Goal: Entertainment & Leisure: Browse casually

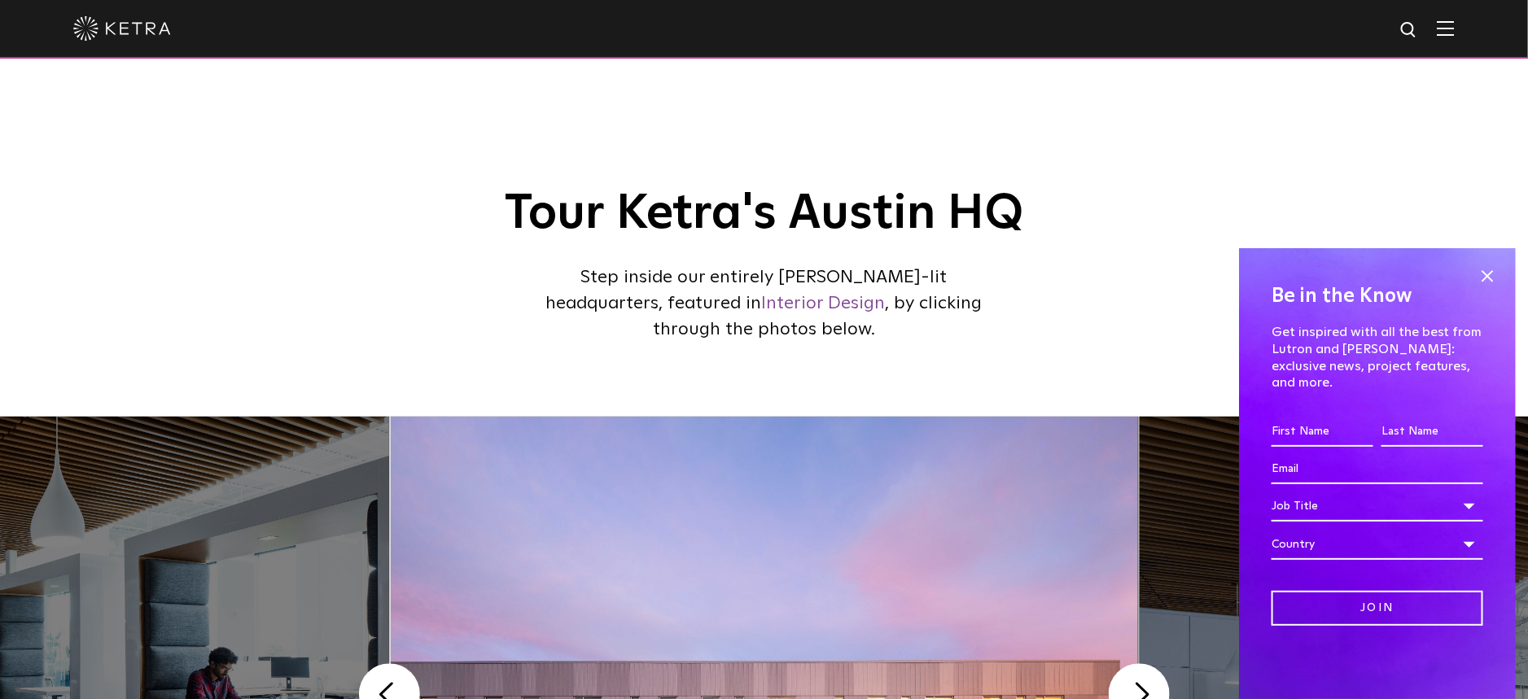
scroll to position [434, 0]
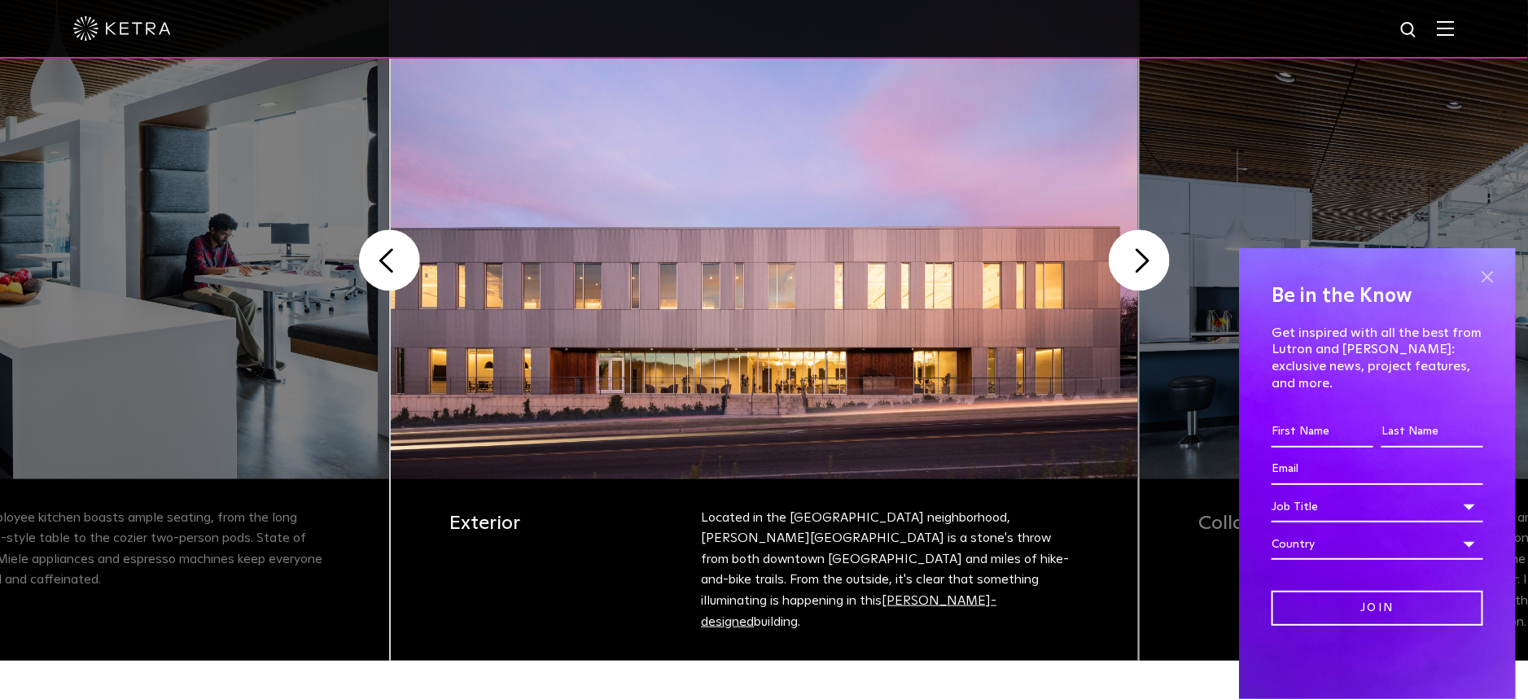
click at [1487, 285] on span at bounding box center [1487, 277] width 24 height 24
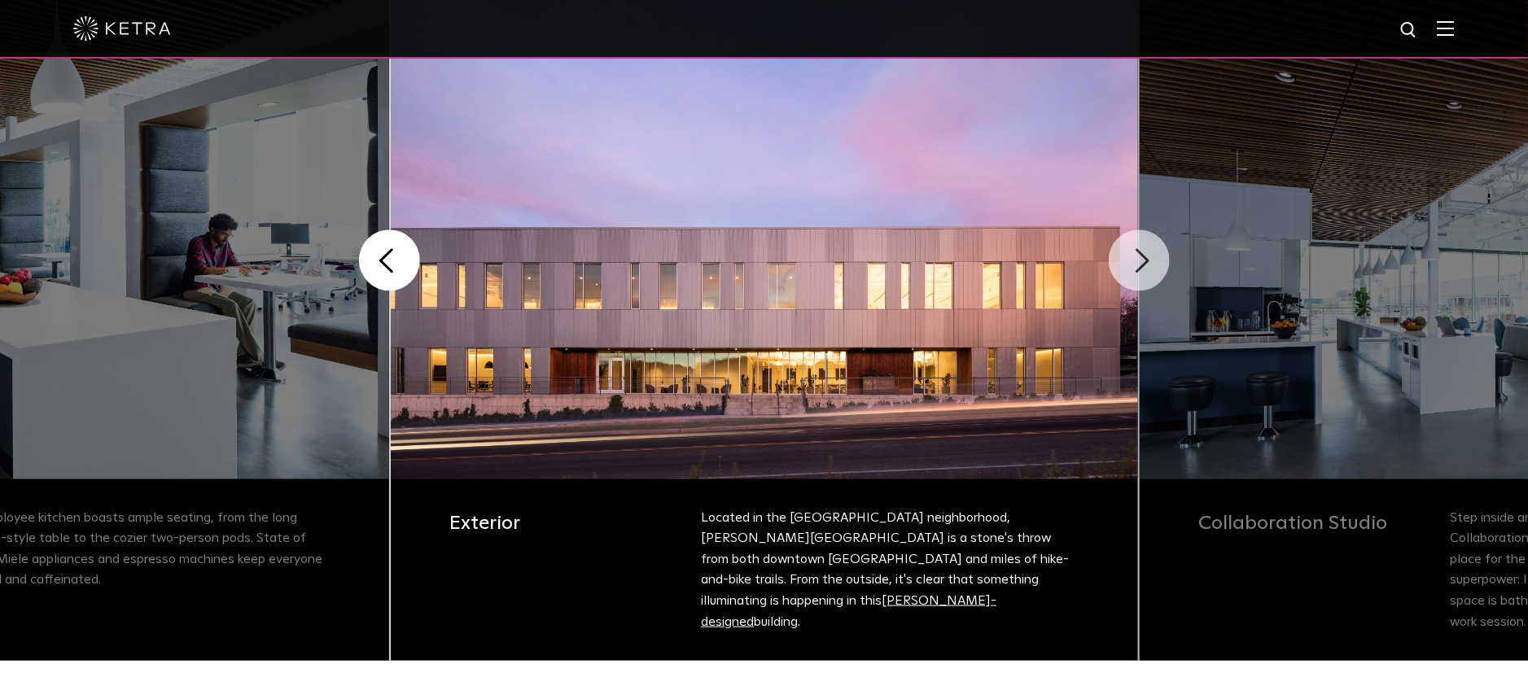
click at [1137, 262] on button "Next" at bounding box center [1139, 260] width 61 height 61
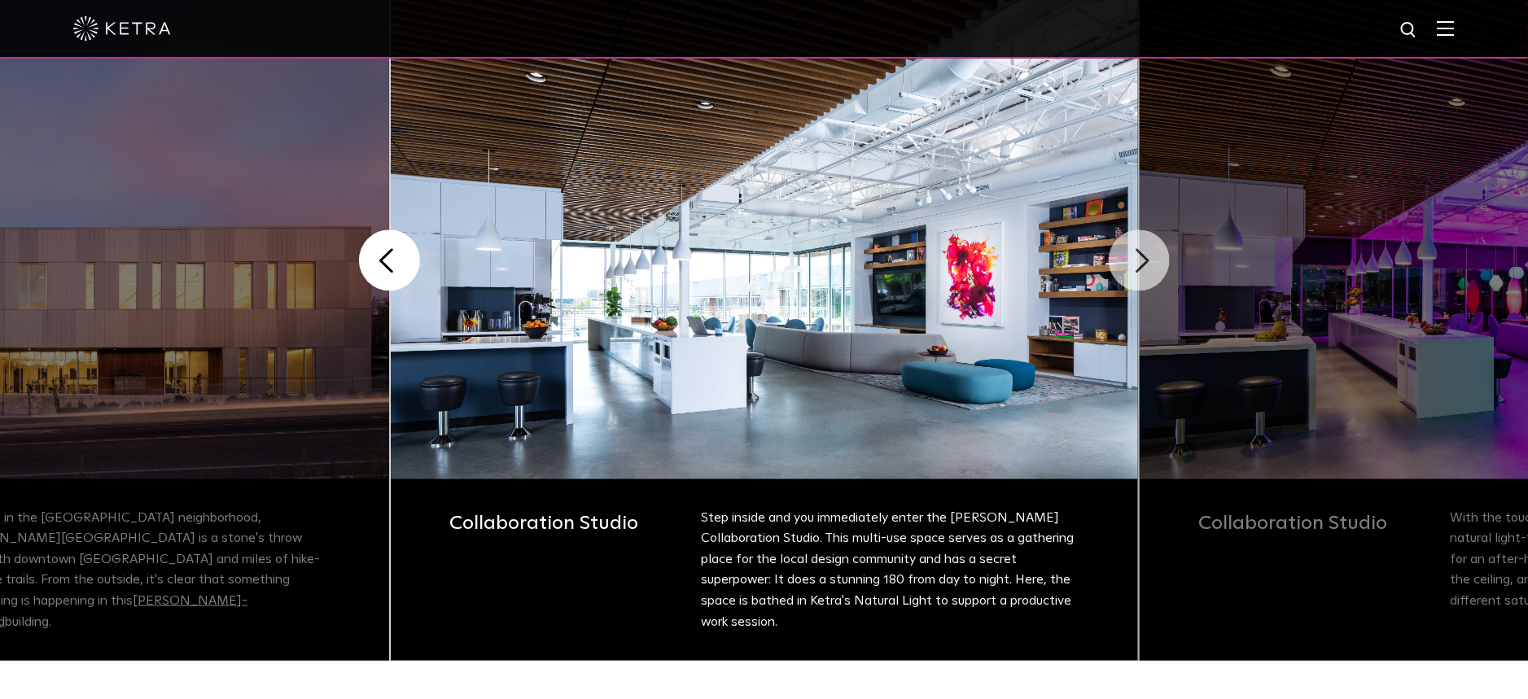
click at [1131, 265] on button "Next" at bounding box center [1139, 260] width 61 height 61
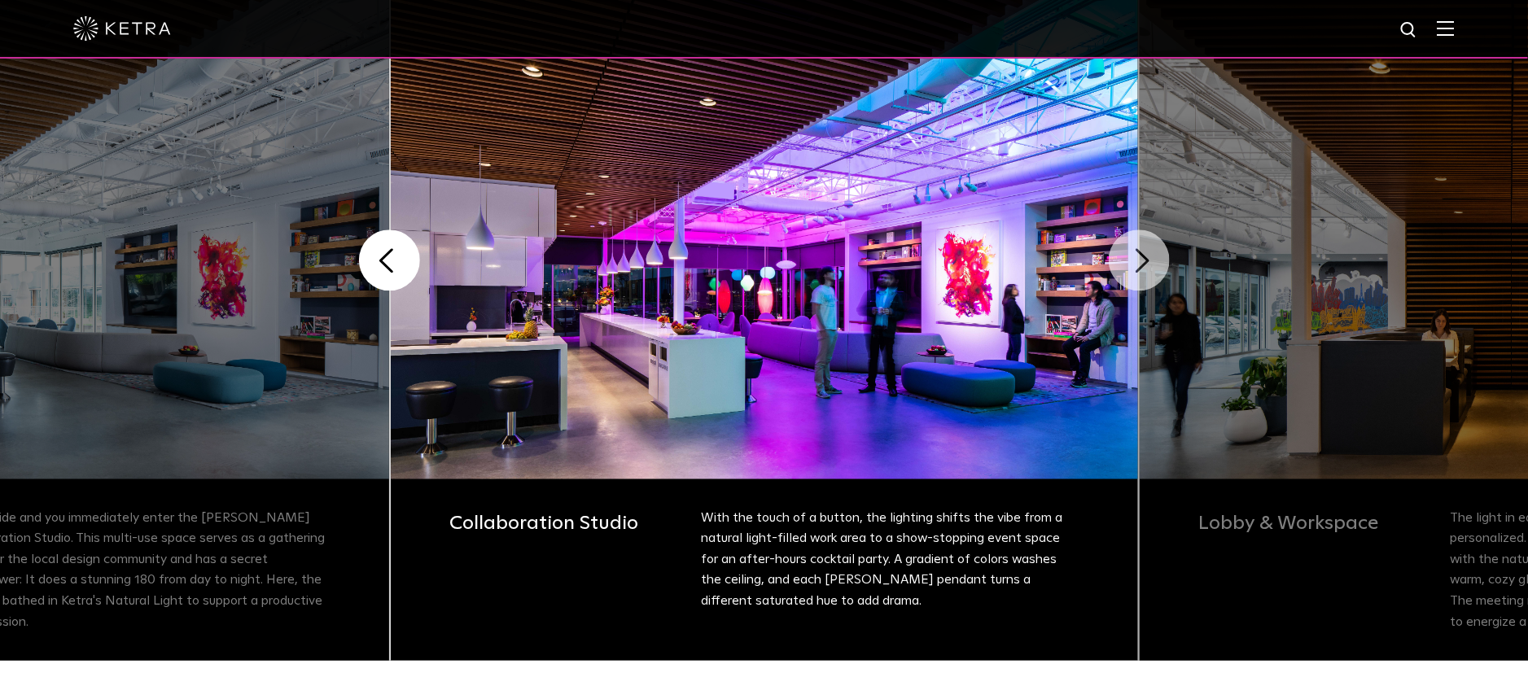
click at [1132, 269] on button "Next" at bounding box center [1139, 260] width 61 height 61
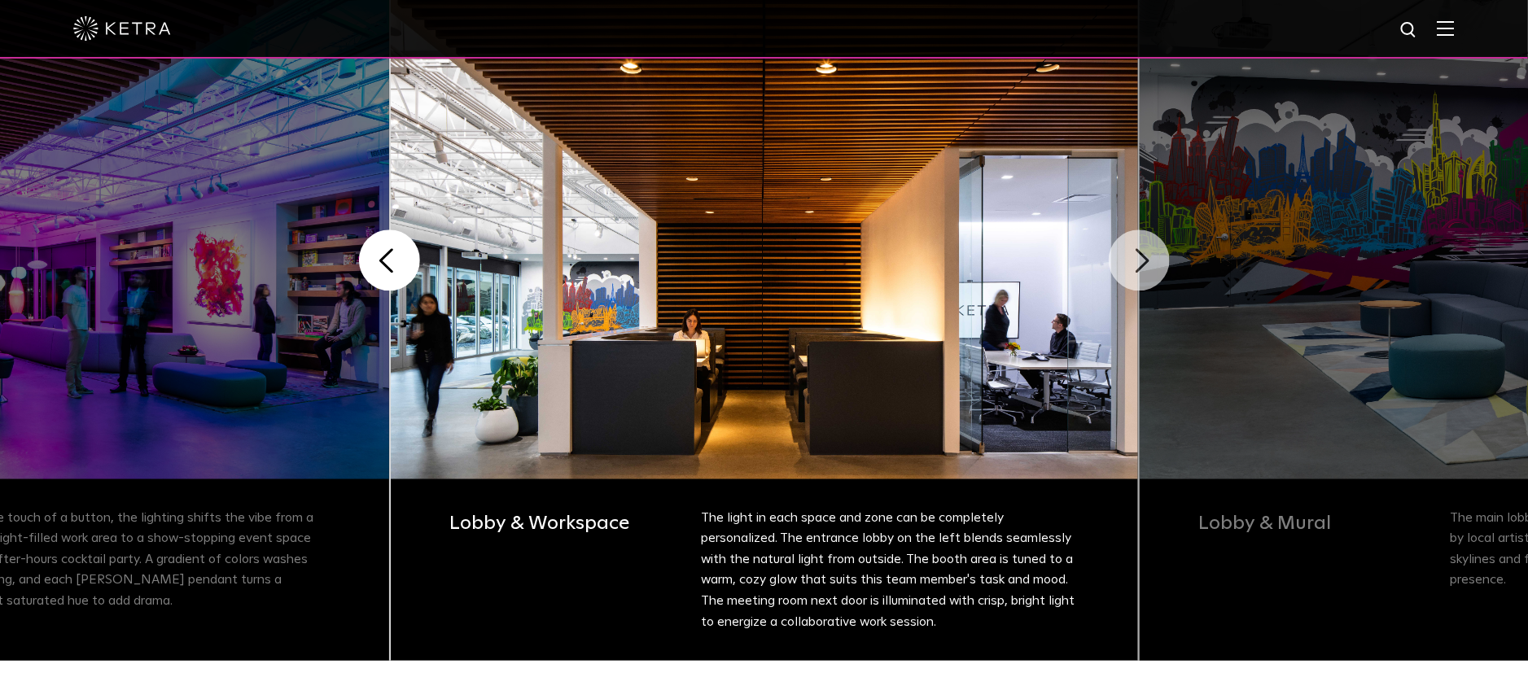
click at [1132, 269] on button "Next" at bounding box center [1139, 260] width 61 height 61
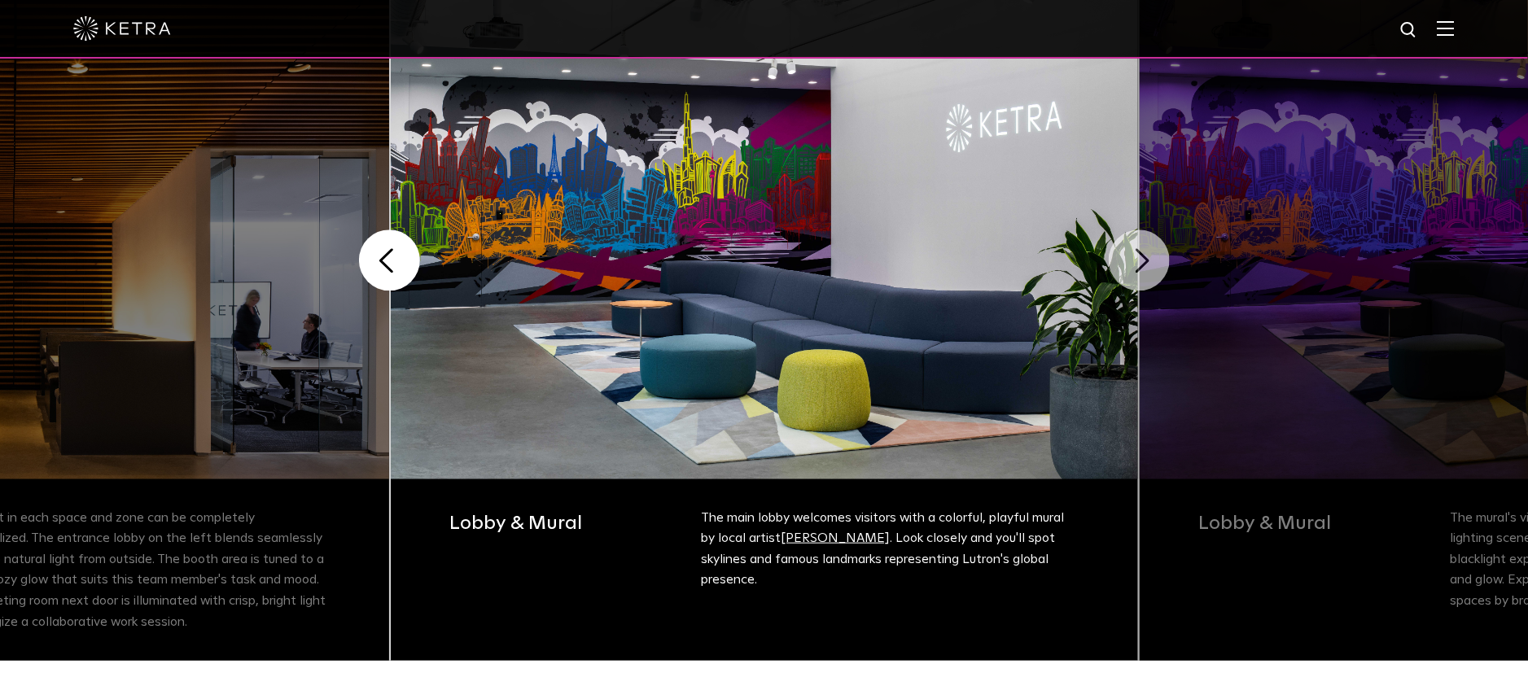
click at [1134, 269] on button "Next" at bounding box center [1139, 260] width 61 height 61
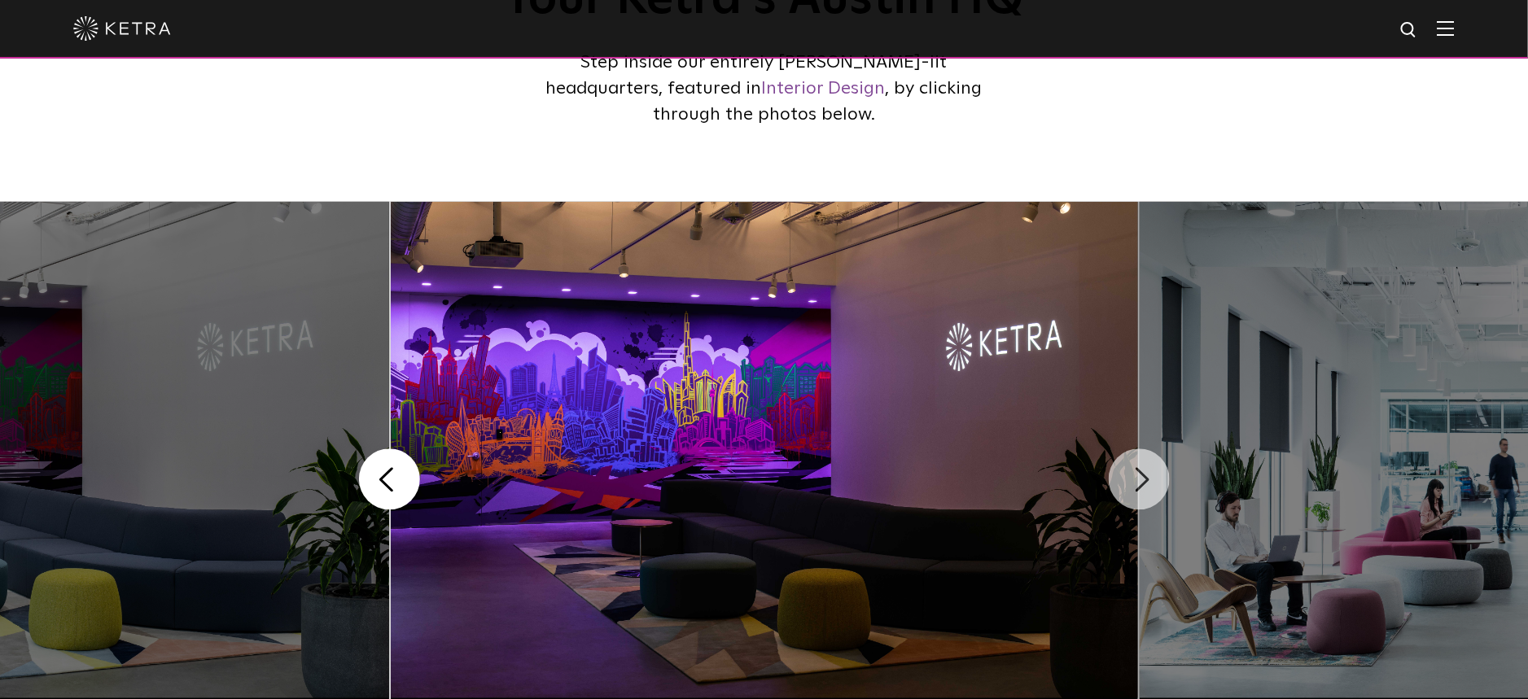
scroll to position [0, 0]
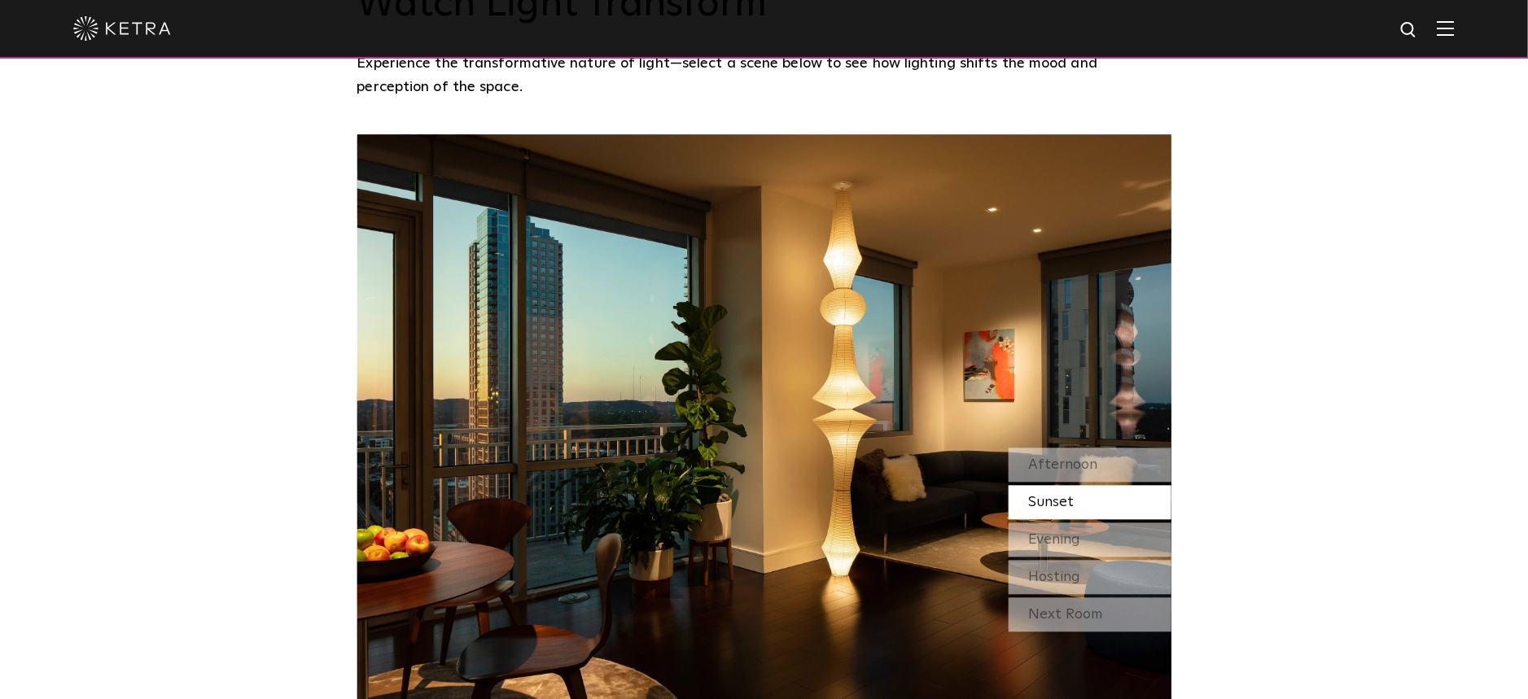
scroll to position [1442, 0]
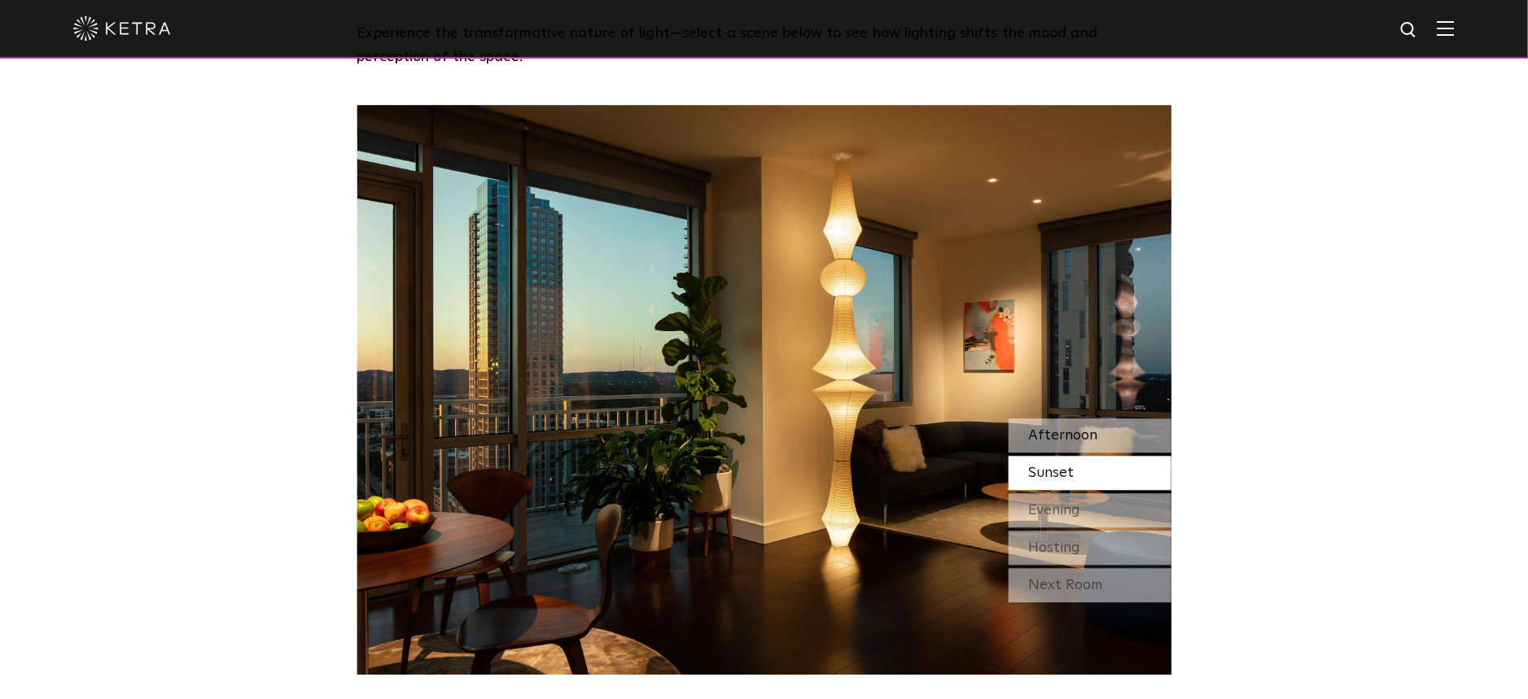
click at [1097, 418] on div "Afternoon" at bounding box center [1090, 435] width 163 height 34
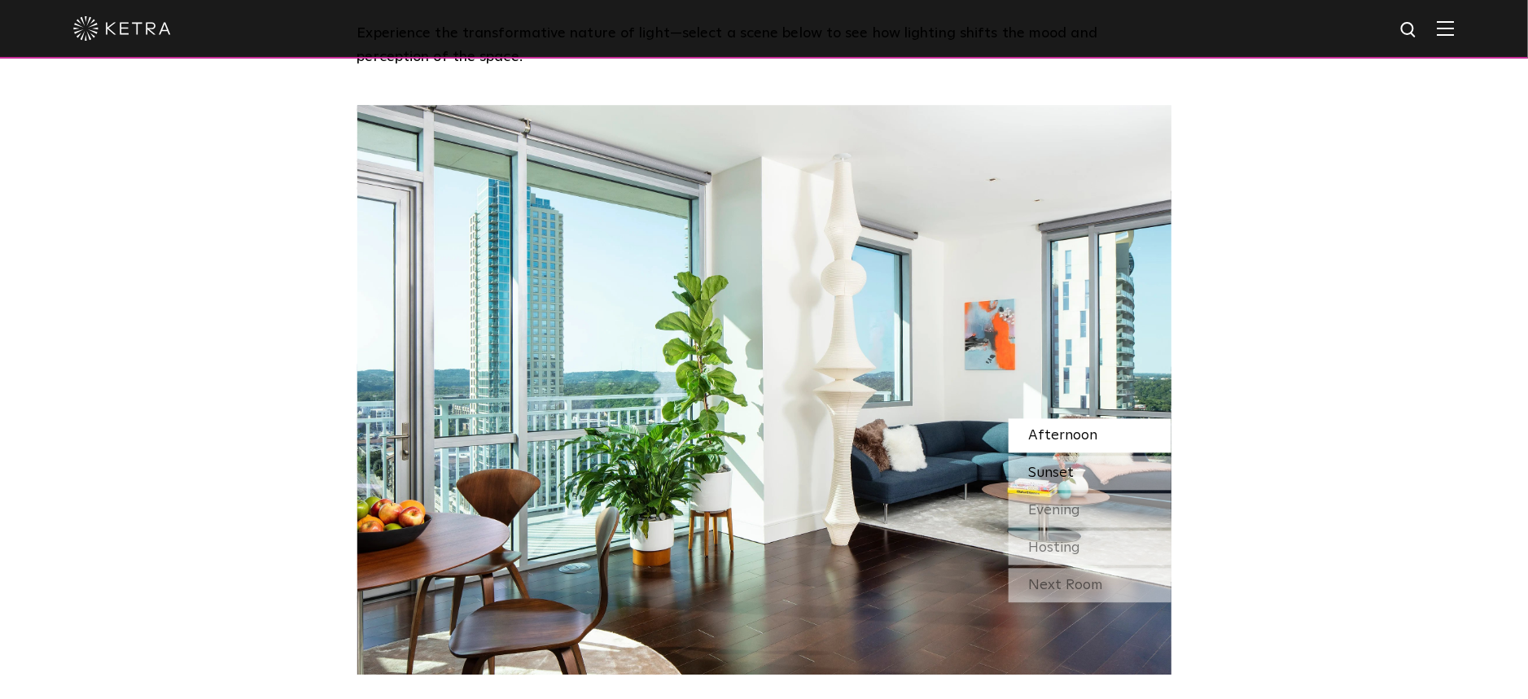
click at [1058, 466] on span "Sunset" at bounding box center [1052, 473] width 46 height 15
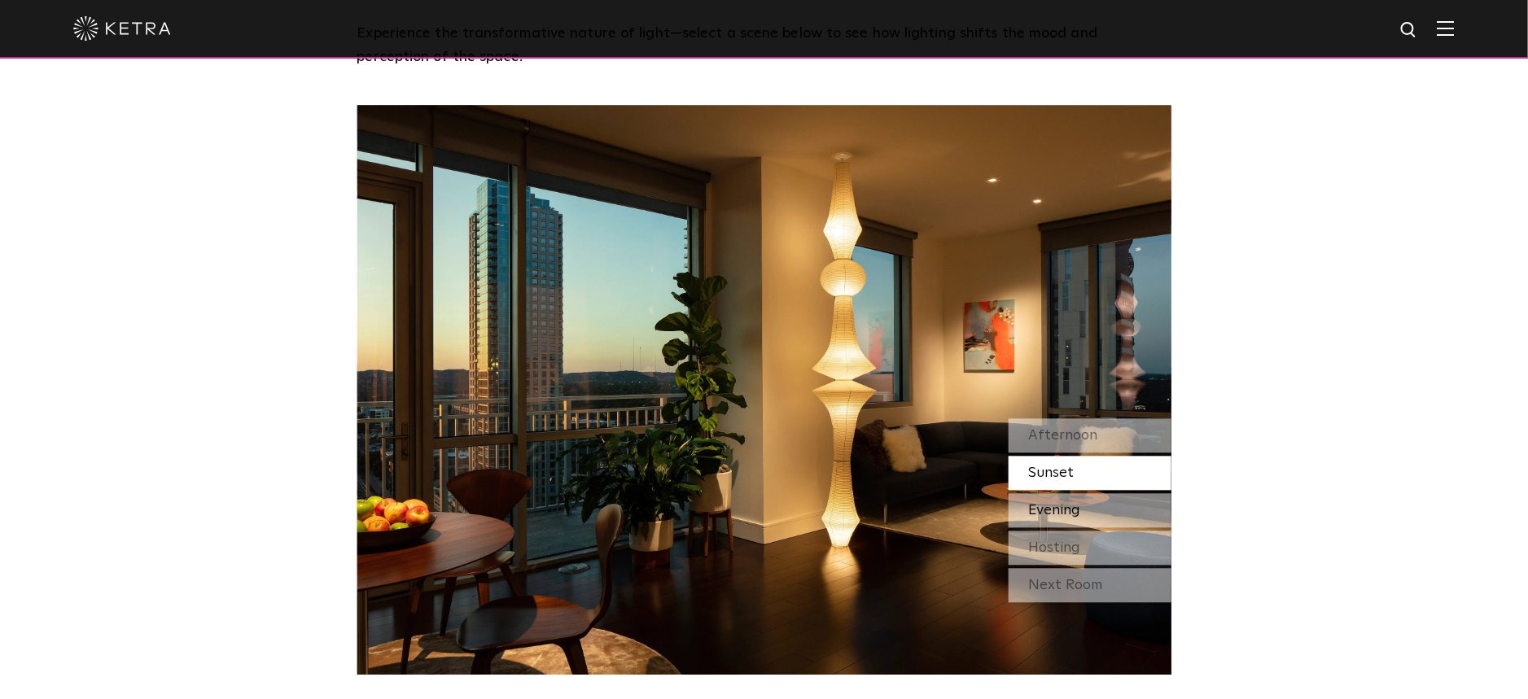
click at [1069, 503] on span "Evening" at bounding box center [1055, 510] width 52 height 15
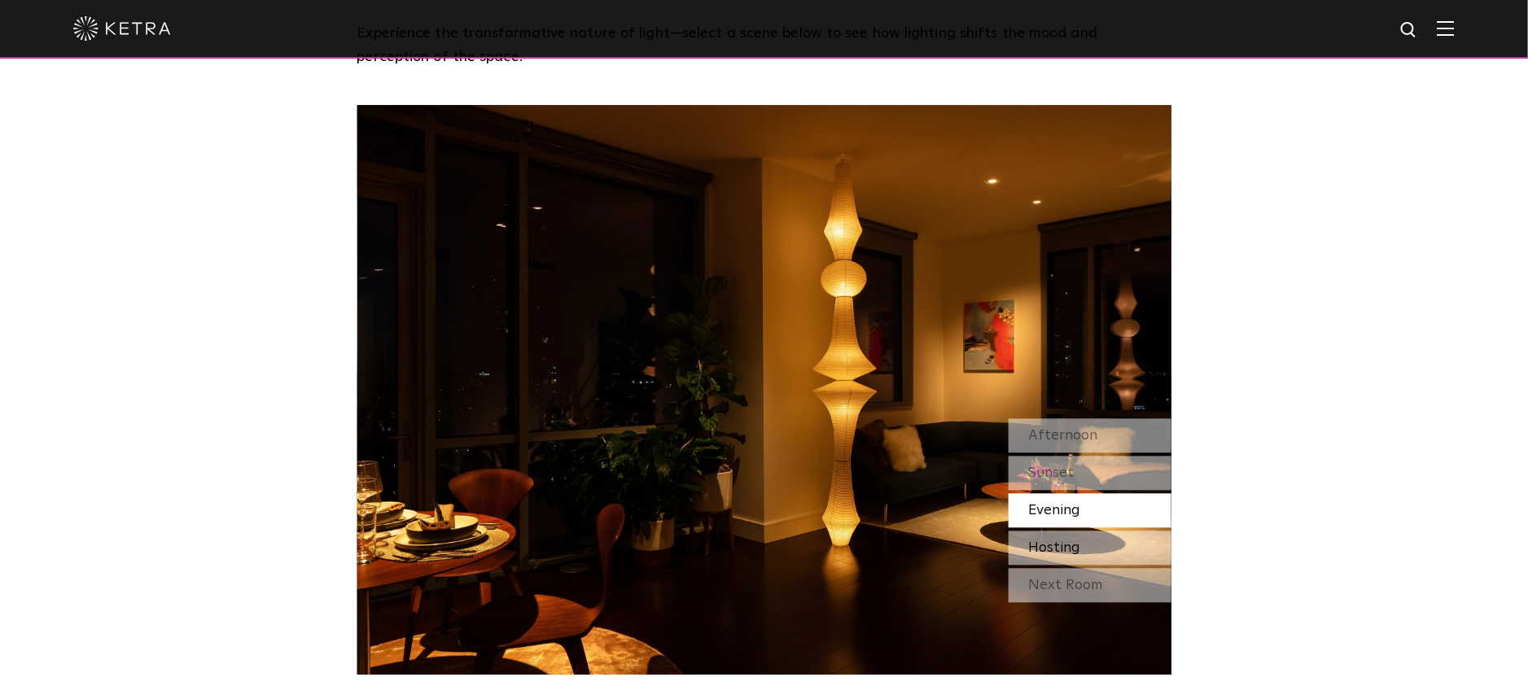
click at [1056, 541] on span "Hosting" at bounding box center [1055, 548] width 52 height 15
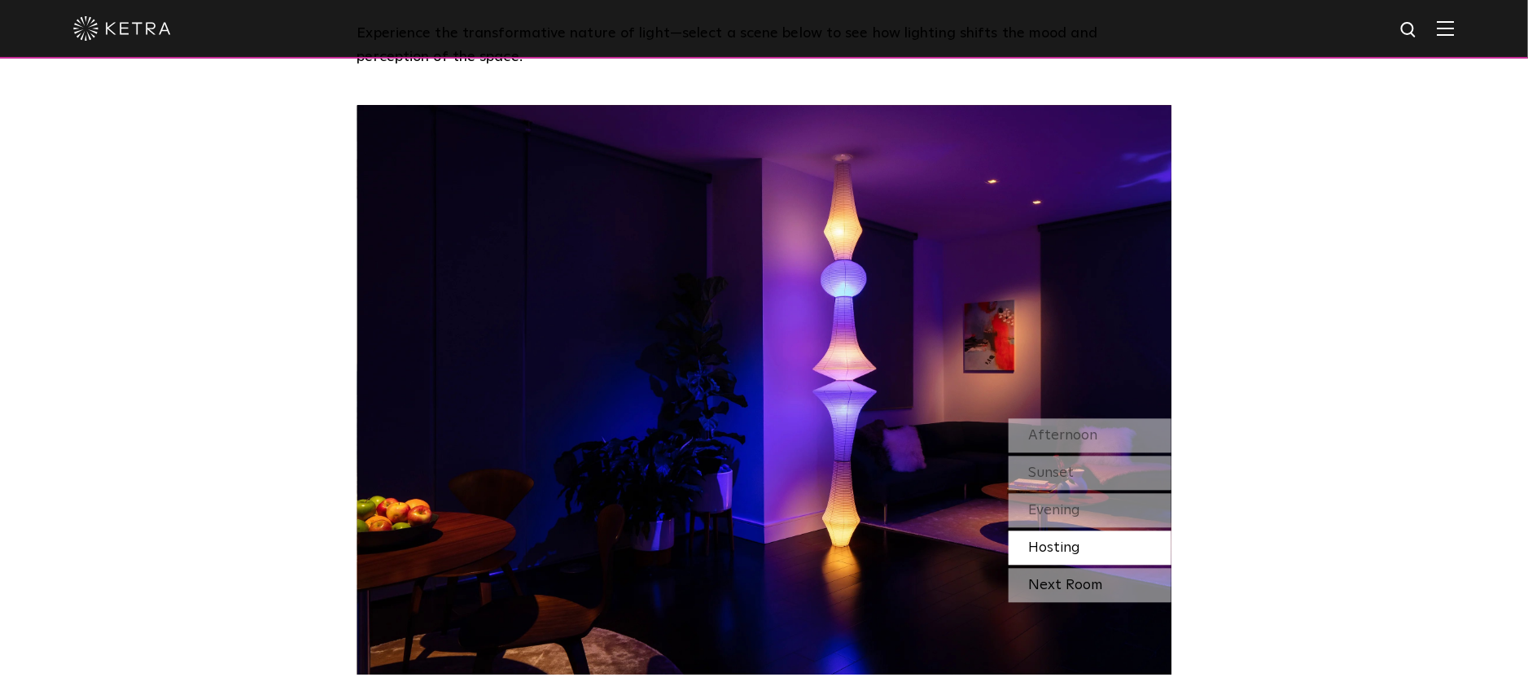
click at [1054, 568] on div "Next Room" at bounding box center [1090, 585] width 163 height 34
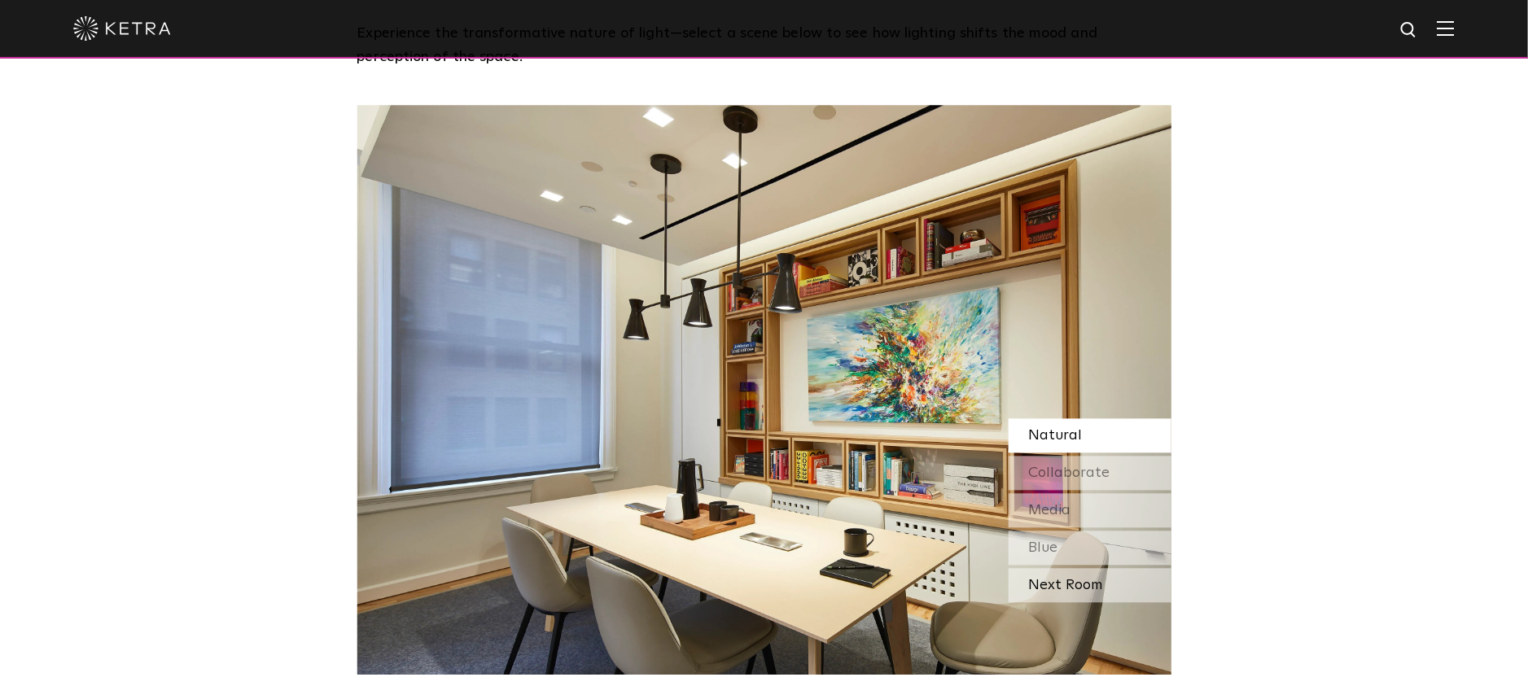
click at [1059, 568] on div "Next Room" at bounding box center [1090, 585] width 163 height 34
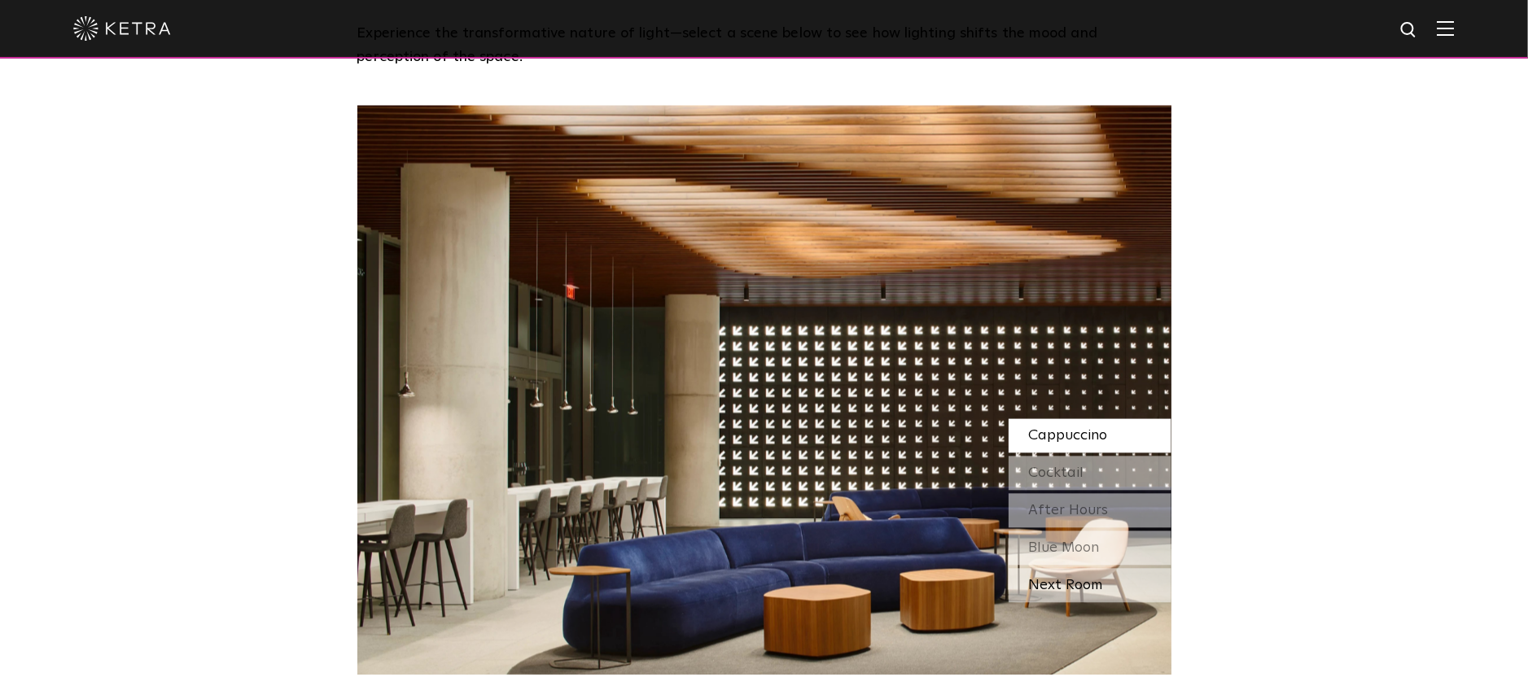
click at [1053, 568] on div "Next Room" at bounding box center [1090, 585] width 163 height 34
